Goal: Task Accomplishment & Management: Manage account settings

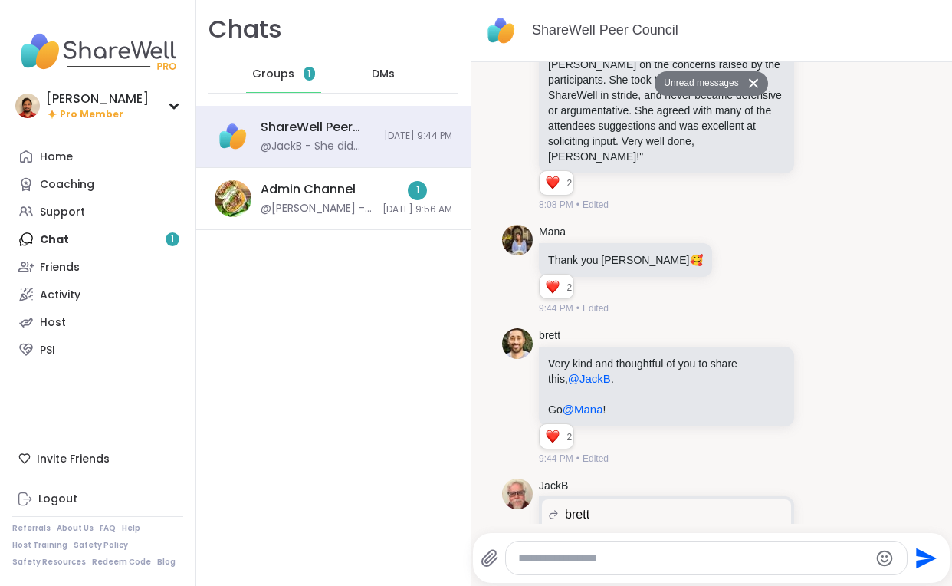
click at [390, 80] on span "DMs" at bounding box center [383, 74] width 23 height 15
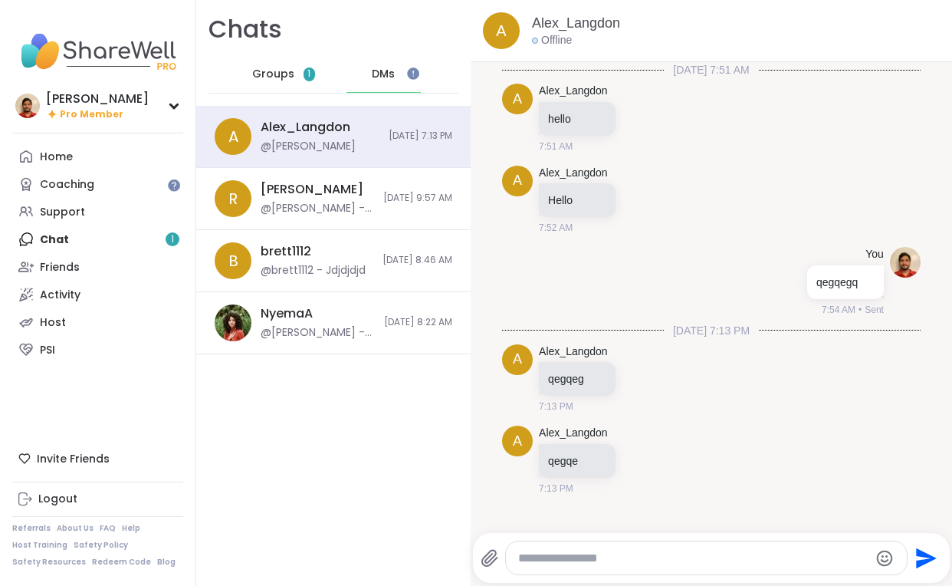
click at [268, 44] on h1 "Chats" at bounding box center [245, 29] width 74 height 34
click at [268, 77] on span "Groups" at bounding box center [273, 74] width 42 height 15
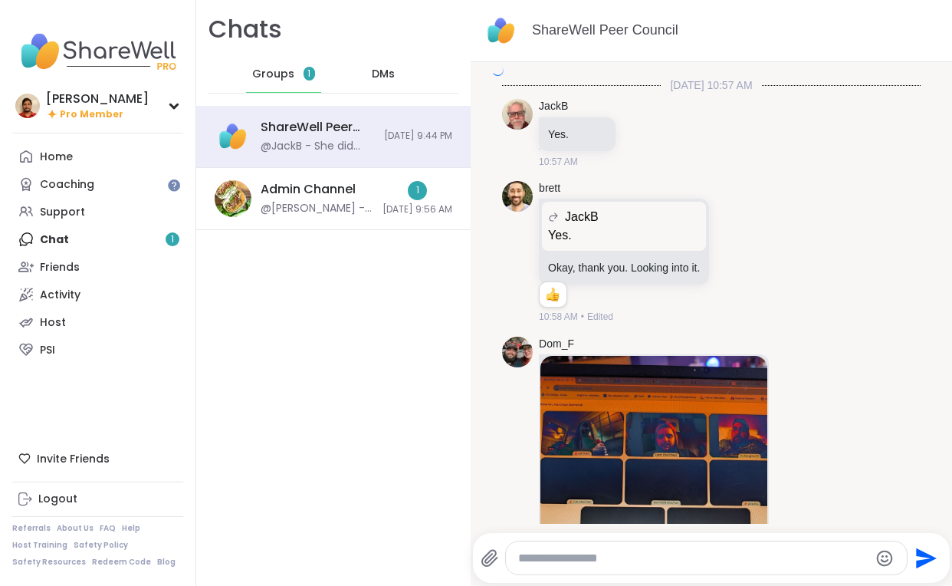
scroll to position [19646, 0]
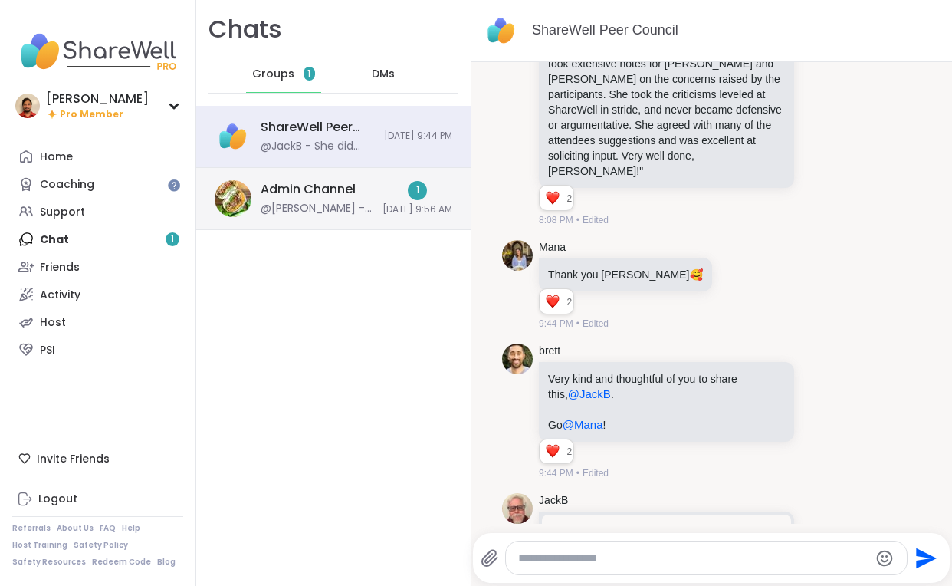
click at [322, 219] on div "Admin Channel @[PERSON_NAME] - aqeg 1 [DATE] 9:56 AM" at bounding box center [333, 199] width 274 height 62
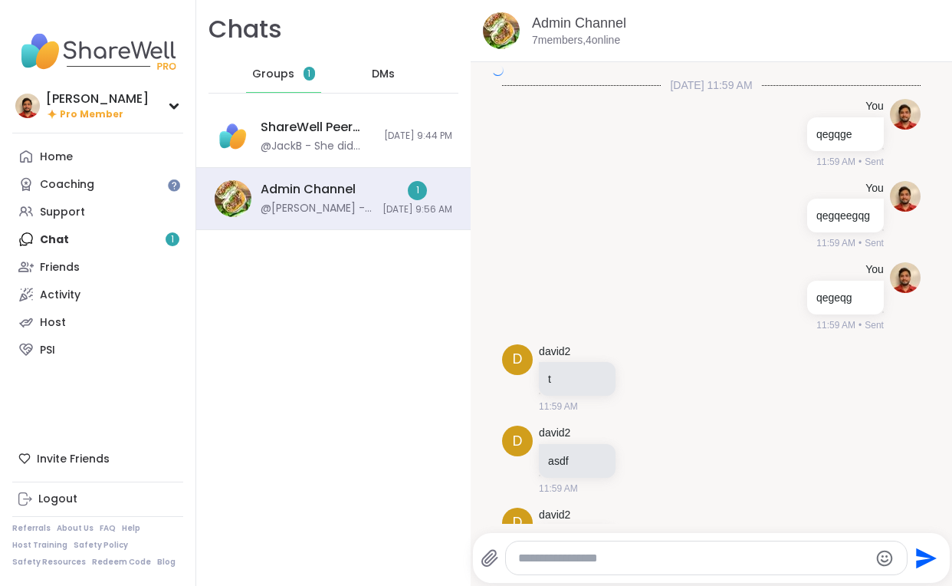
scroll to position [2644, 0]
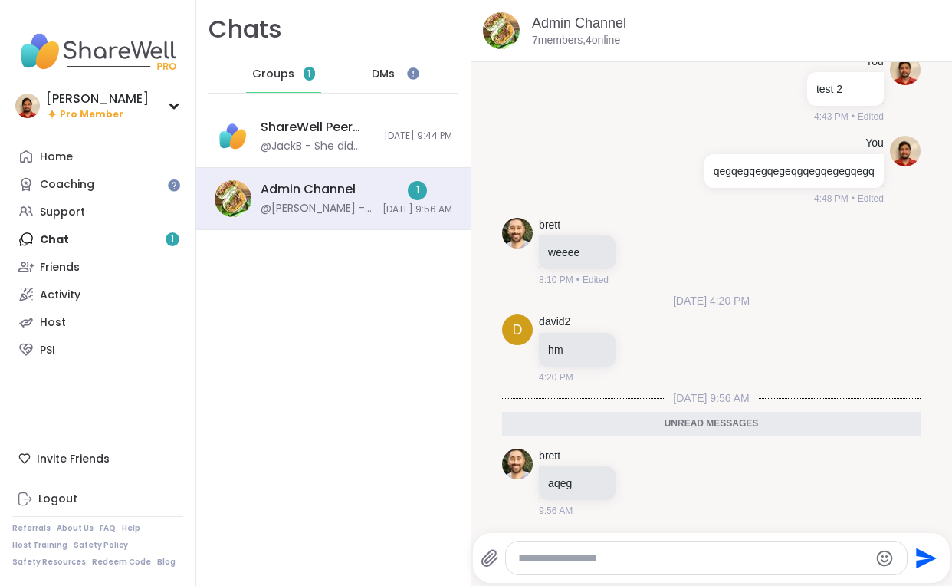
click at [602, 558] on textarea "Type your message" at bounding box center [693, 557] width 351 height 15
type textarea "****"
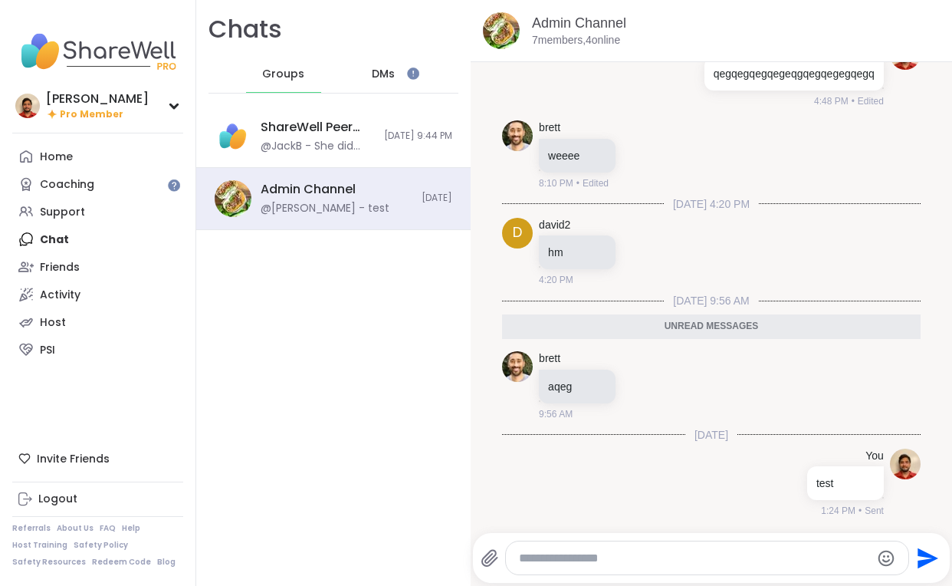
scroll to position [13555, 0]
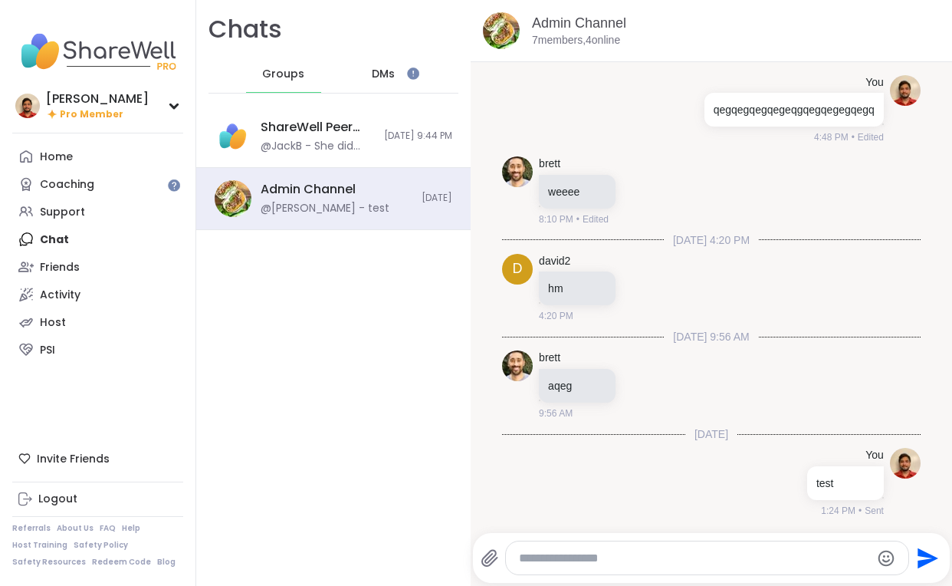
click at [491, 558] on icon at bounding box center [490, 558] width 18 height 18
click at [0, 0] on input "file" at bounding box center [0, 0] width 0 height 0
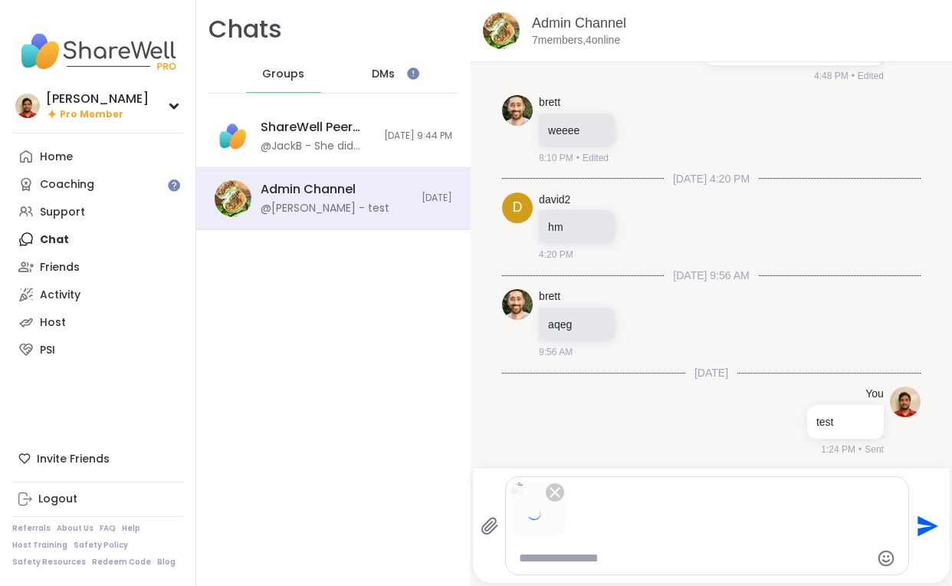
scroll to position [13592, 0]
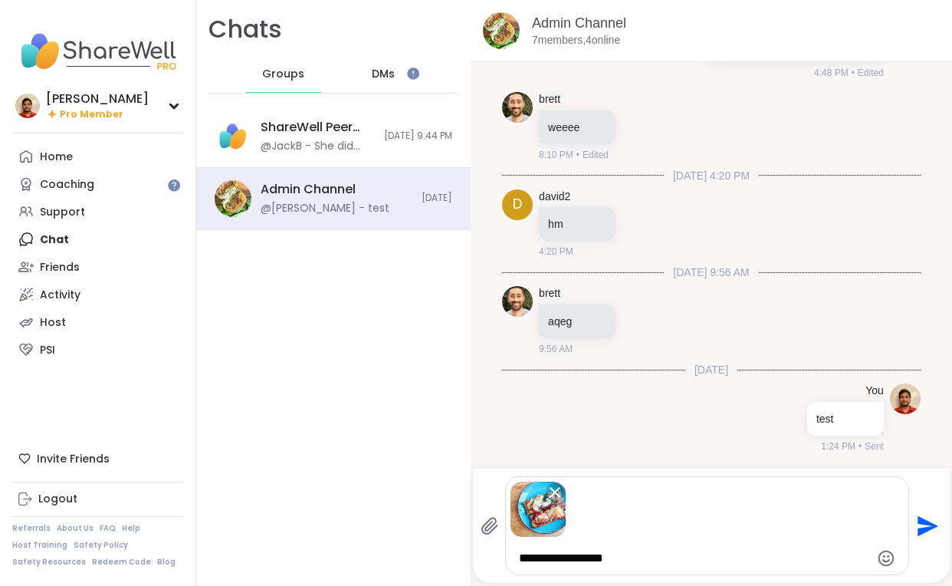
type textarea "**********"
click at [924, 530] on icon "Send" at bounding box center [928, 525] width 21 height 21
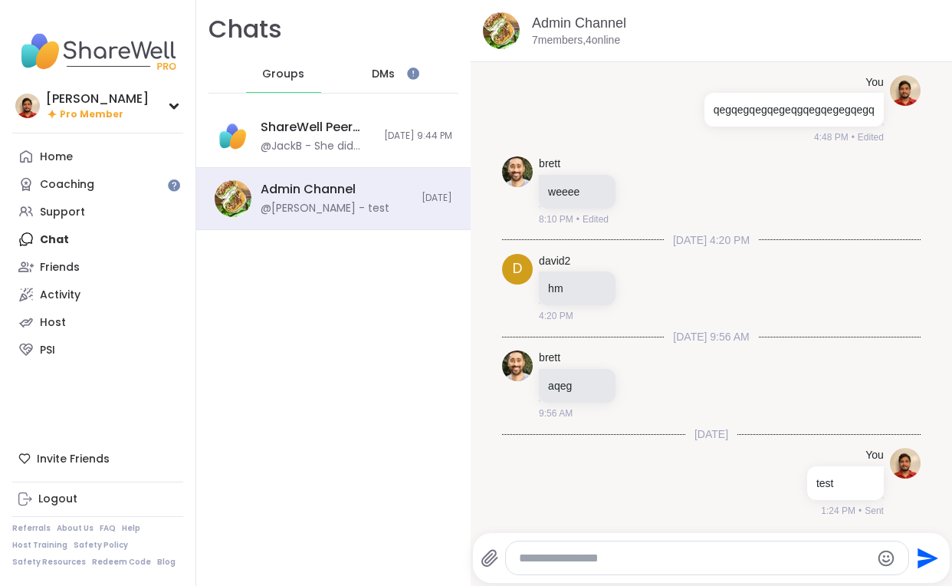
scroll to position [13931, 0]
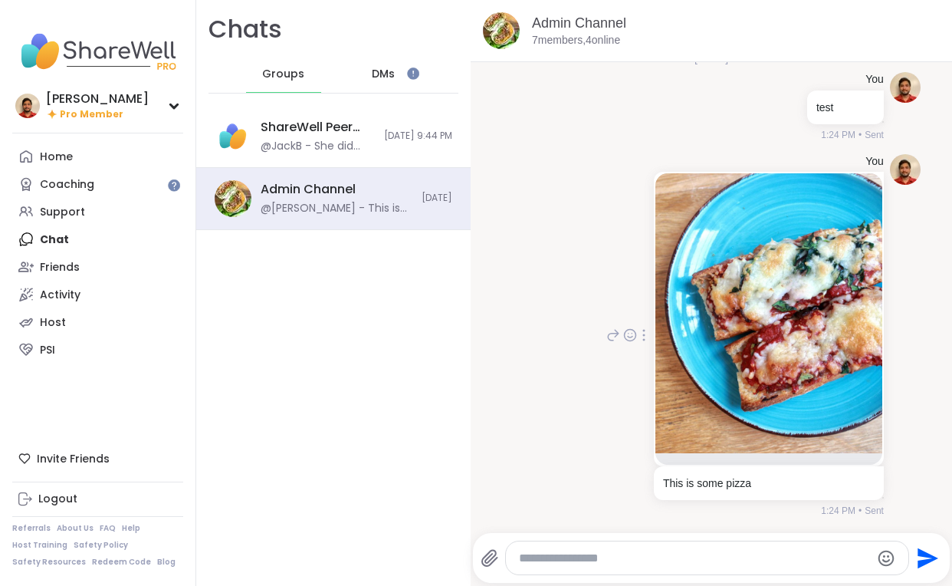
click at [644, 336] on icon at bounding box center [644, 335] width 2 height 11
click at [666, 355] on icon at bounding box center [662, 355] width 10 height 11
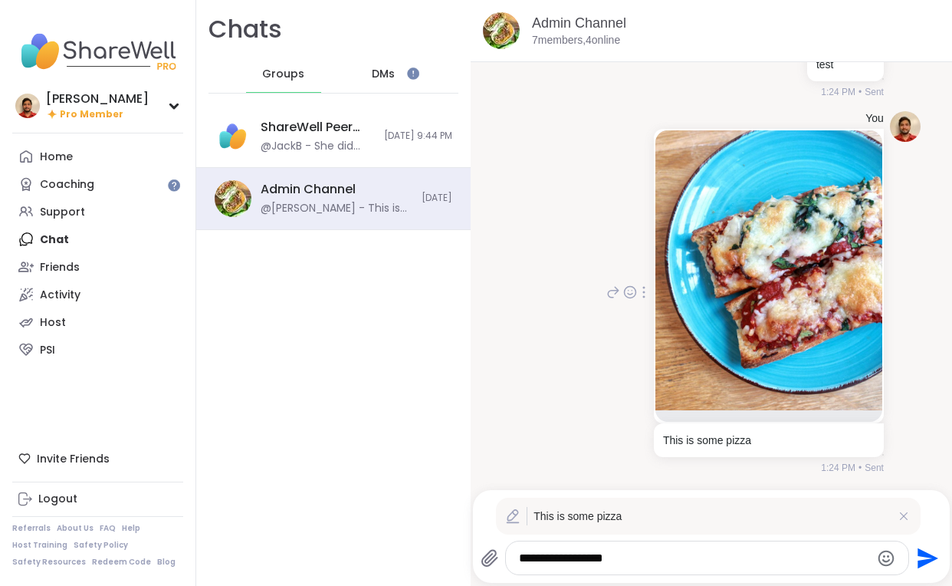
click at [639, 561] on textarea "**********" at bounding box center [694, 557] width 351 height 15
type textarea "**********"
click at [934, 560] on icon "Send" at bounding box center [926, 558] width 25 height 25
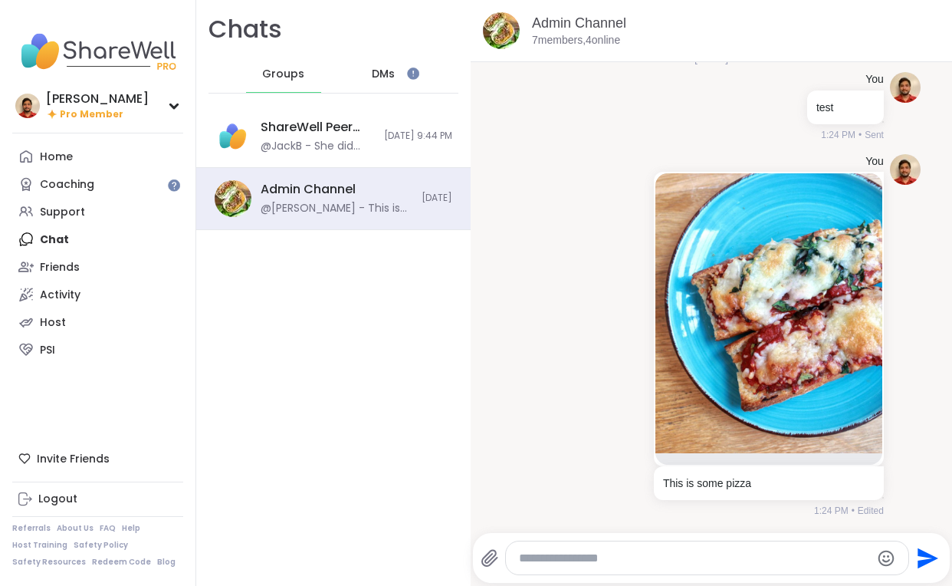
click at [527, 554] on textarea "Type your message" at bounding box center [694, 557] width 351 height 15
type textarea "****"
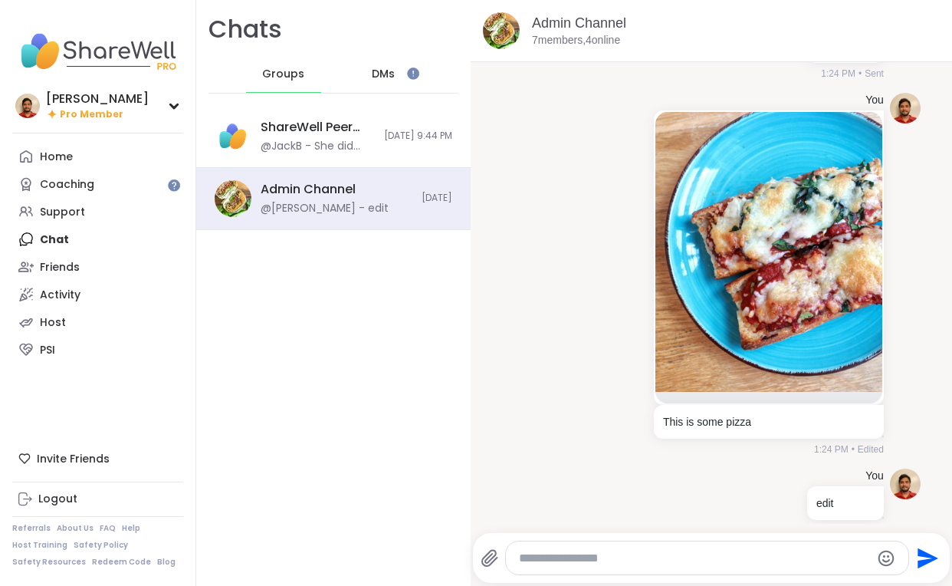
scroll to position [14013, 0]
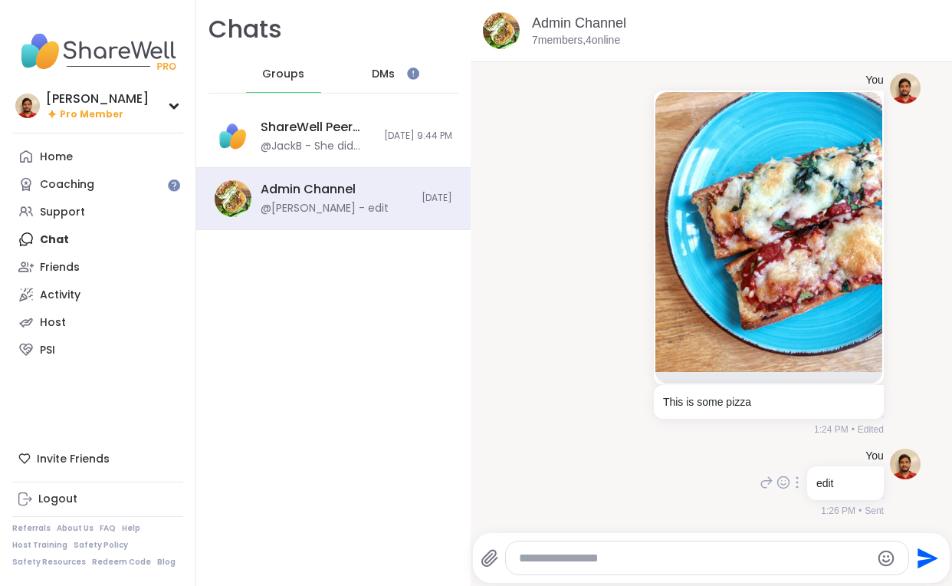
click at [800, 483] on div at bounding box center [797, 482] width 14 height 18
click at [585, 430] on div "You This is some pizza 1:24 PM • Edited" at bounding box center [711, 255] width 419 height 376
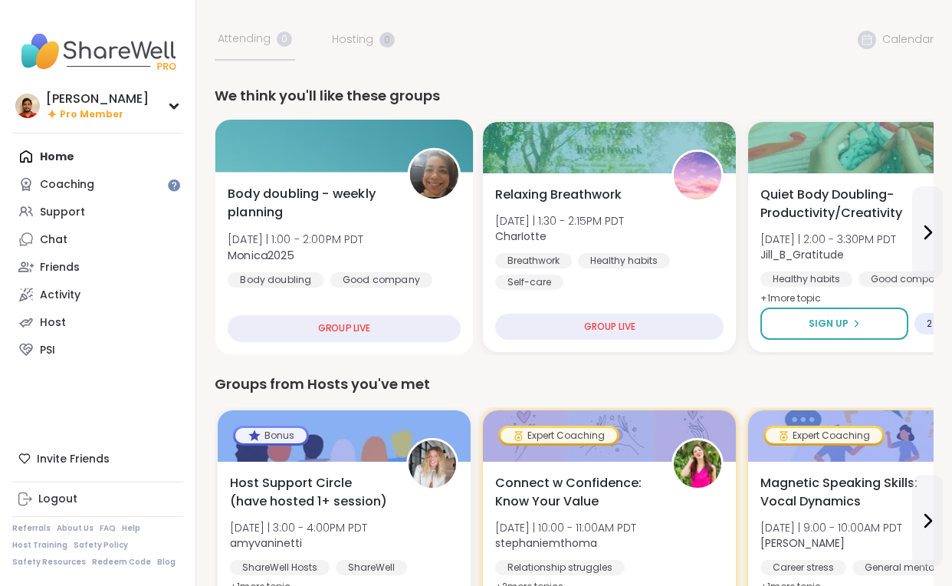
click at [404, 168] on div at bounding box center [344, 146] width 258 height 52
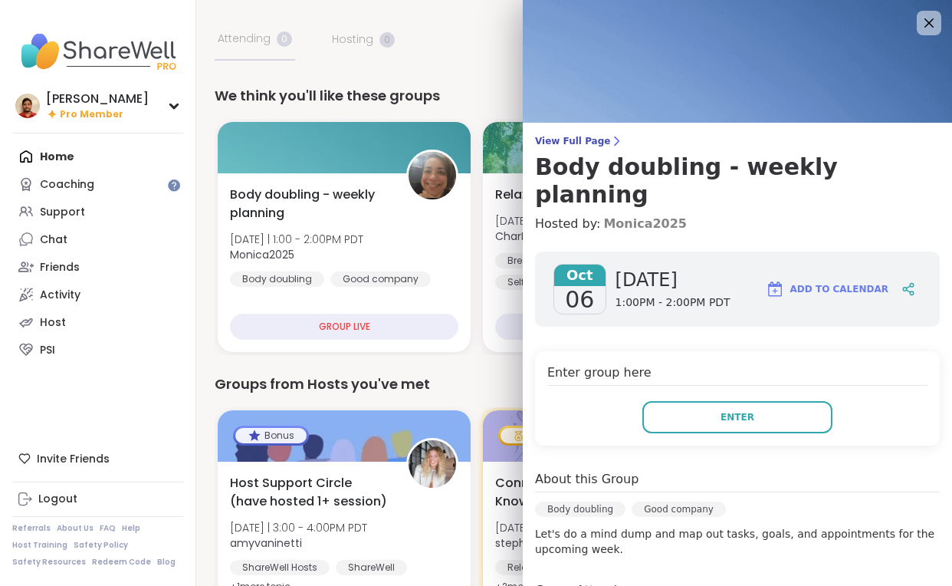
click at [603, 215] on link "Monica2025" at bounding box center [645, 224] width 84 height 18
click at [426, 386] on div "Groups from Hosts you've met" at bounding box center [574, 383] width 719 height 21
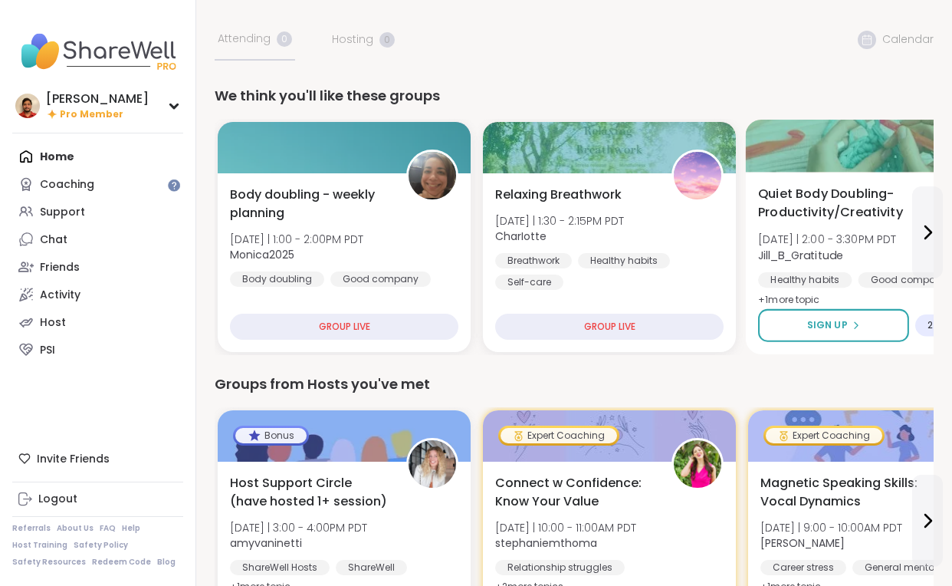
click at [798, 268] on div "Quiet Body Doubling- Productivity/Creativity Mon 10/6 | 2:00 - 3:30PM PDT Jill_…" at bounding box center [874, 247] width 233 height 125
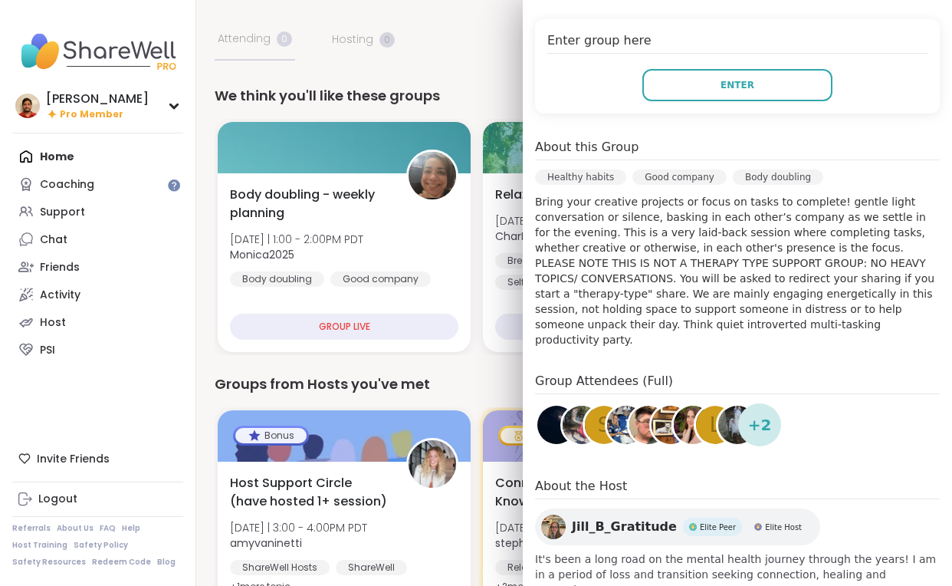
scroll to position [350, 0]
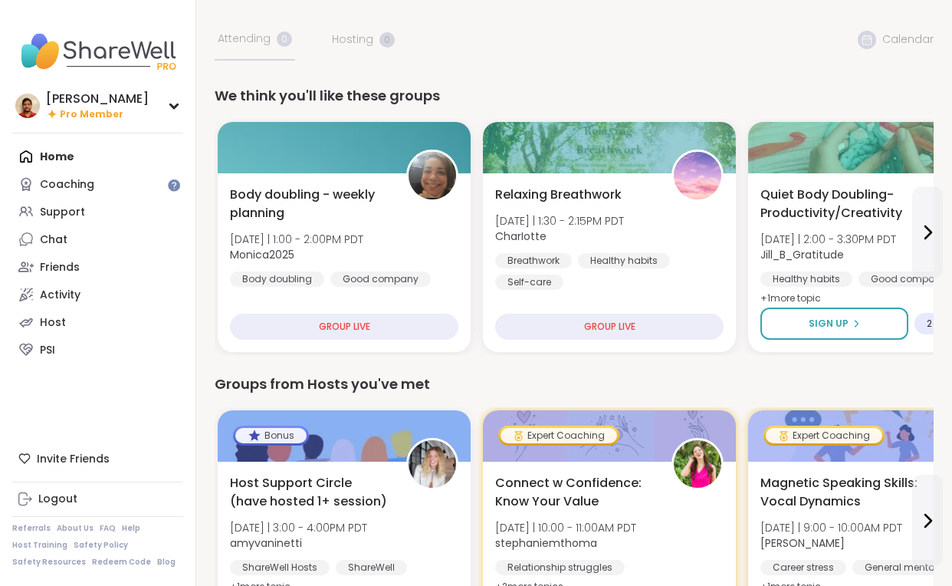
click at [435, 399] on div "Groups from Hosts you've met Bonus Host Support Circle (have hosted 1+ session)…" at bounding box center [574, 508] width 719 height 270
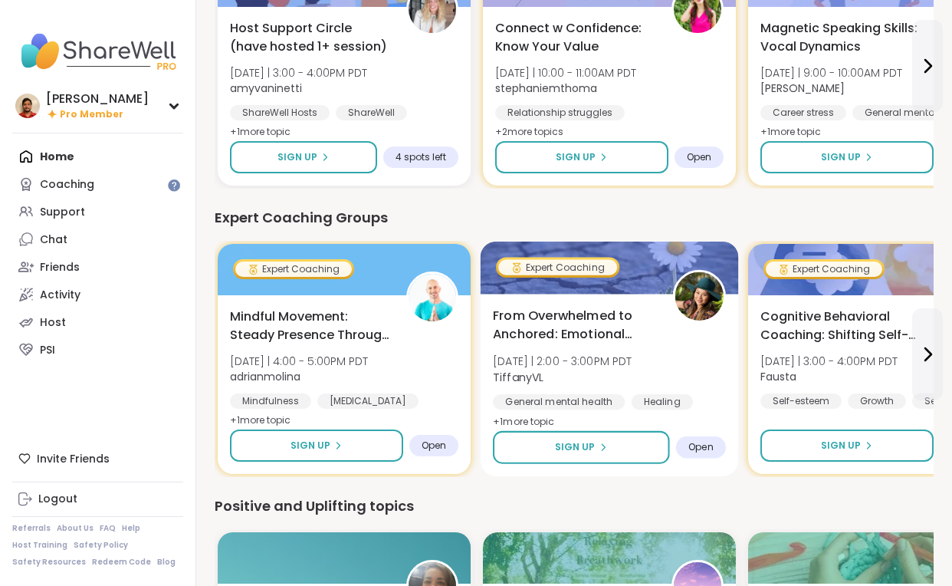
scroll to position [598, 0]
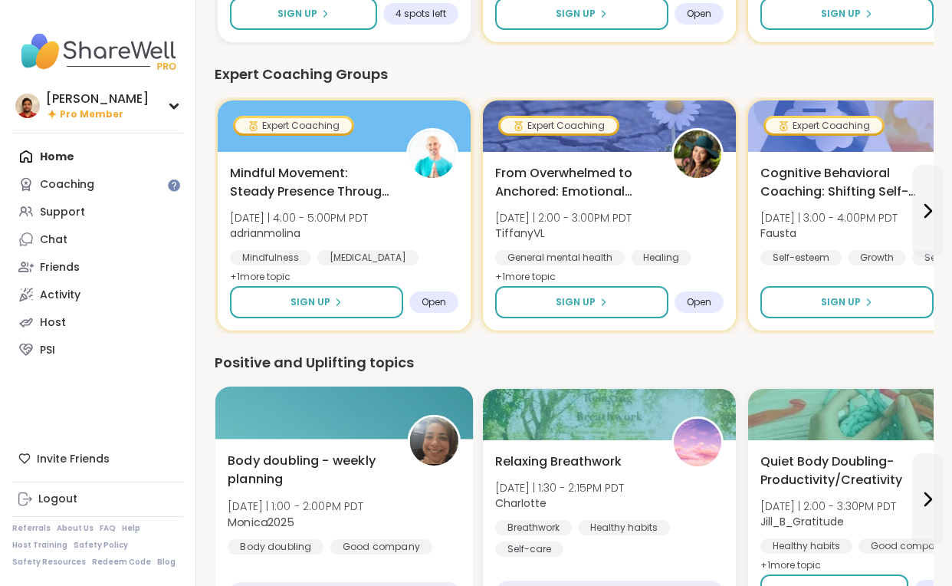
click at [353, 510] on span "Mon 10/6 | 1:00 - 2:00PM PDT" at bounding box center [296, 505] width 136 height 15
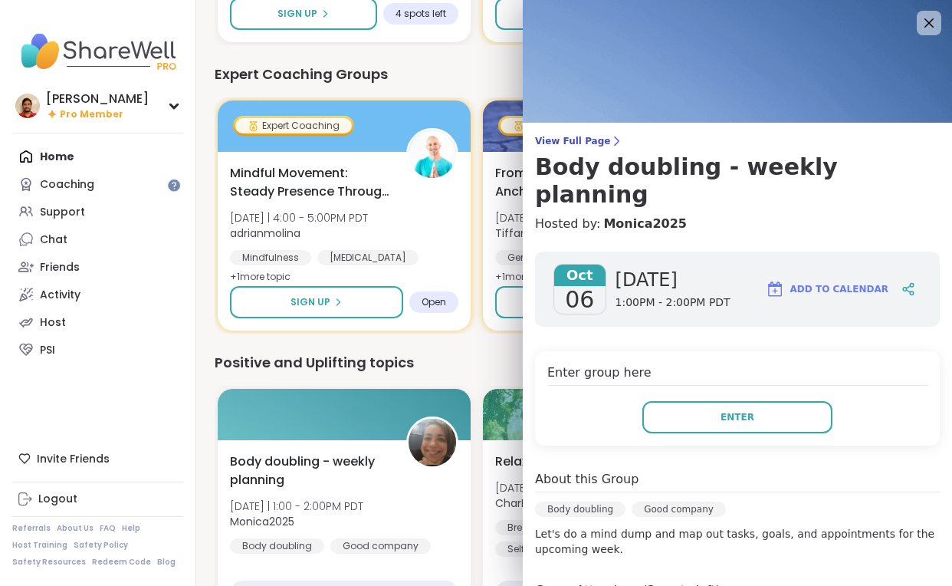
scroll to position [184, 0]
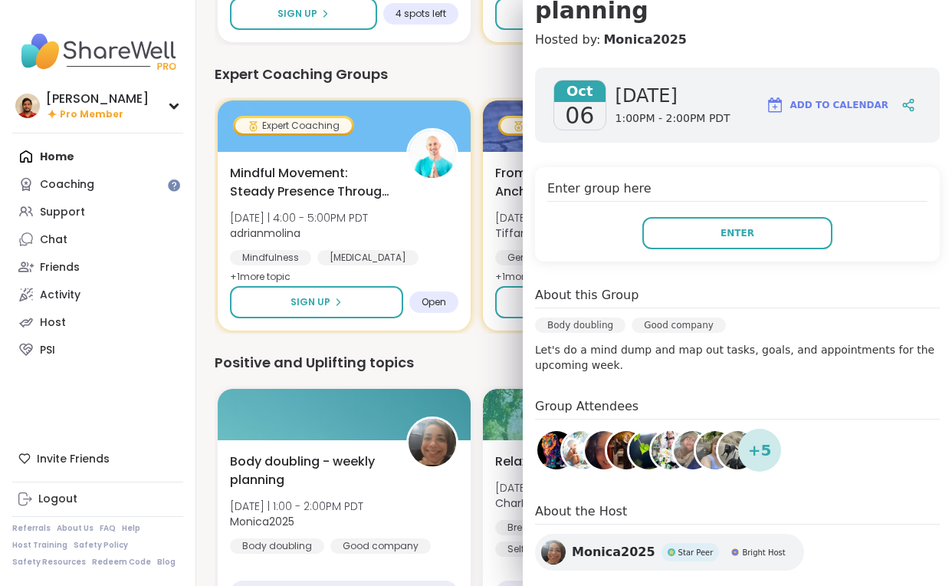
click at [387, 369] on div "Positive and Uplifting topics" at bounding box center [574, 362] width 719 height 21
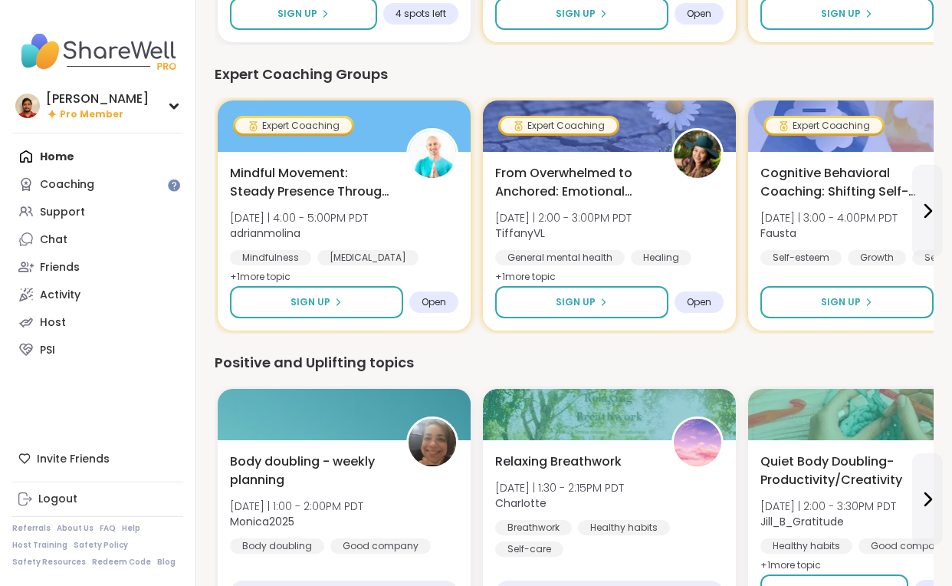
click at [250, 365] on div "Positive and Uplifting topics" at bounding box center [574, 362] width 719 height 21
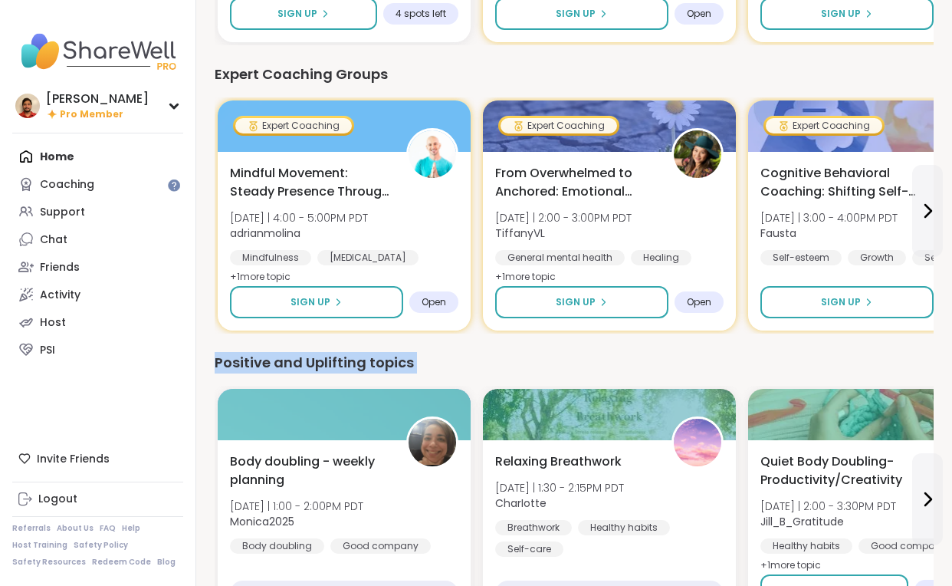
click at [250, 365] on div "Positive and Uplifting topics" at bounding box center [574, 362] width 719 height 21
click at [284, 74] on div "Expert Coaching Groups" at bounding box center [574, 74] width 719 height 21
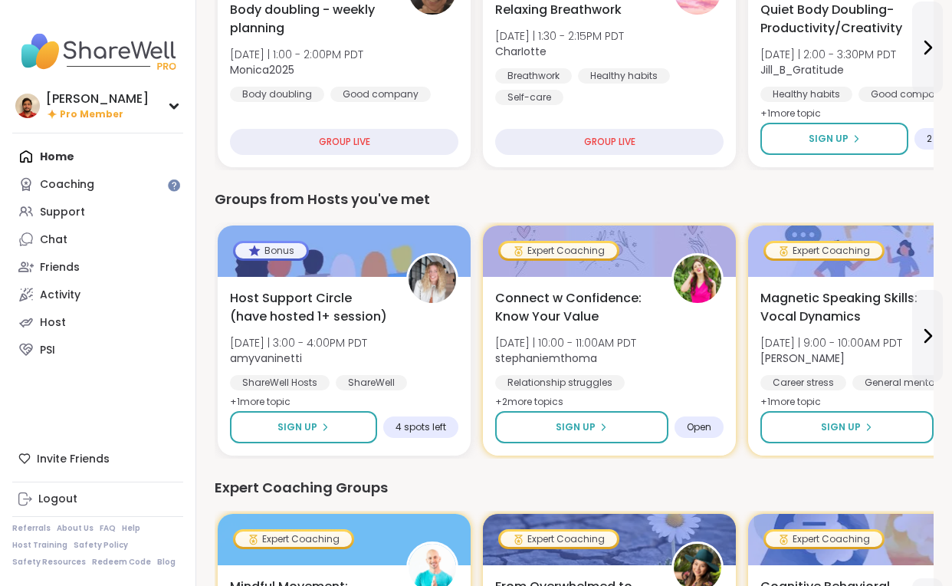
scroll to position [0, 0]
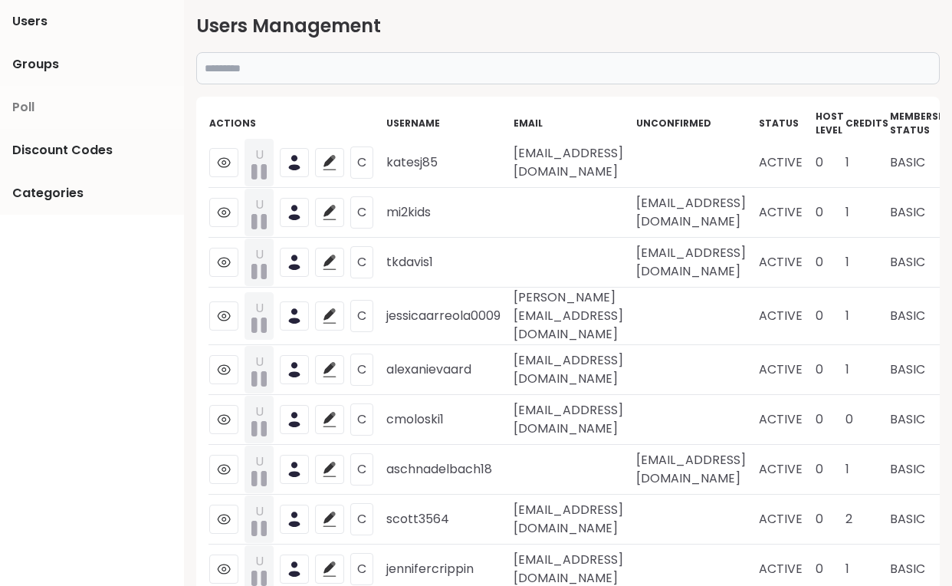
click at [74, 125] on link "Poll" at bounding box center [92, 107] width 184 height 43
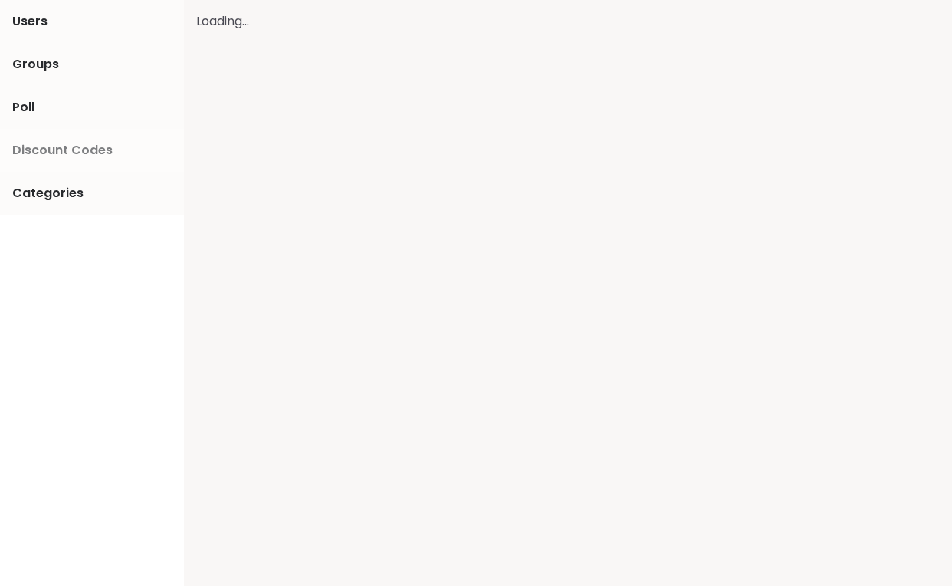
click at [64, 147] on span "Discount Codes" at bounding box center [62, 150] width 100 height 18
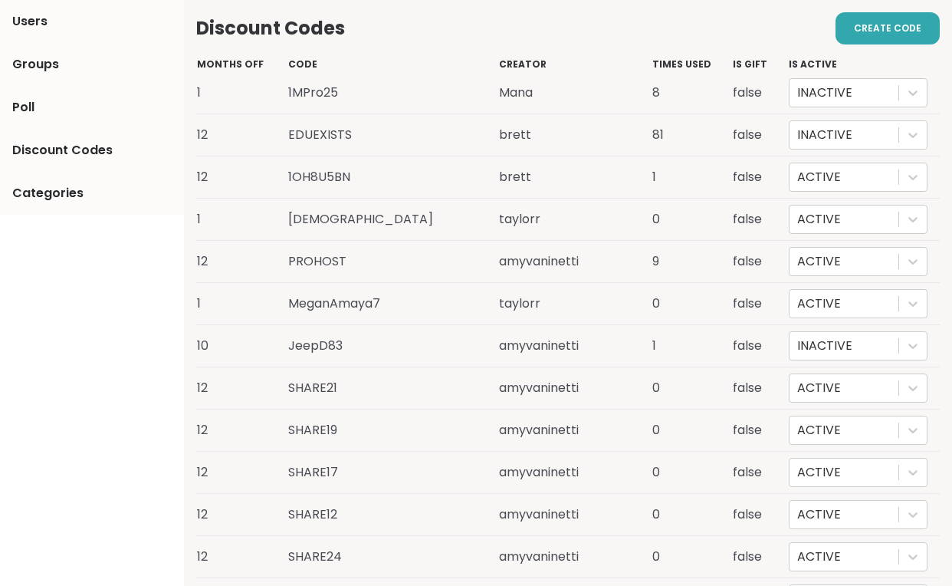
click at [335, 138] on td "EDUEXISTS" at bounding box center [392, 135] width 211 height 42
copy td "EDUEXISTS"
click at [315, 124] on td "EDUEXISTS" at bounding box center [392, 135] width 211 height 42
click at [315, 127] on td "EDUEXISTS" at bounding box center [392, 135] width 211 height 42
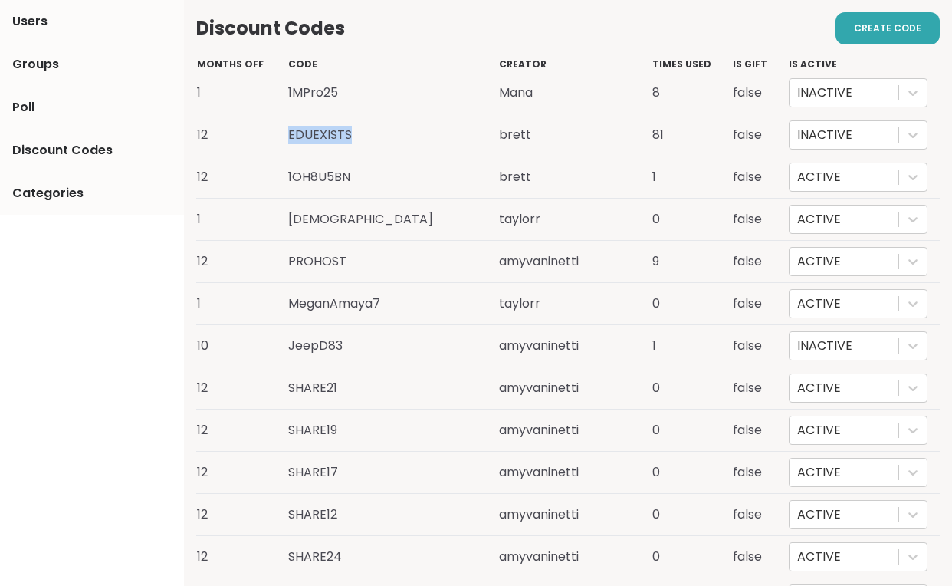
click at [315, 127] on td "EDUEXISTS" at bounding box center [392, 135] width 211 height 42
copy td "EDUEXISTS"
